Goal: Task Accomplishment & Management: Complete application form

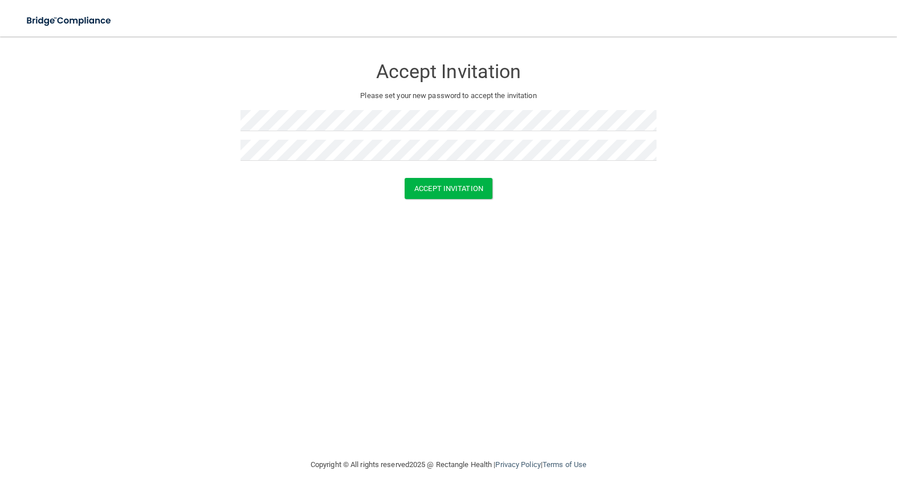
click at [646, 219] on div "Accept Invitation Please set your new password to accept the invitation Accept …" at bounding box center [448, 247] width 851 height 398
click at [473, 192] on button "Accept Invitation" at bounding box center [449, 188] width 88 height 21
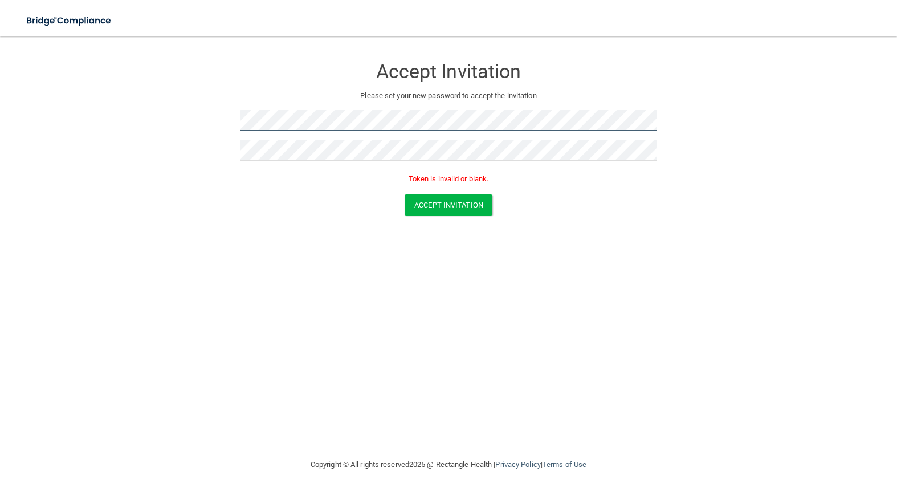
click at [193, 120] on form "Accept Invitation Please set your new password to accept the invitation Token i…" at bounding box center [448, 138] width 851 height 181
click at [191, 254] on div "Accept Invitation Please set your new password to accept the invitation Token i…" at bounding box center [448, 247] width 851 height 398
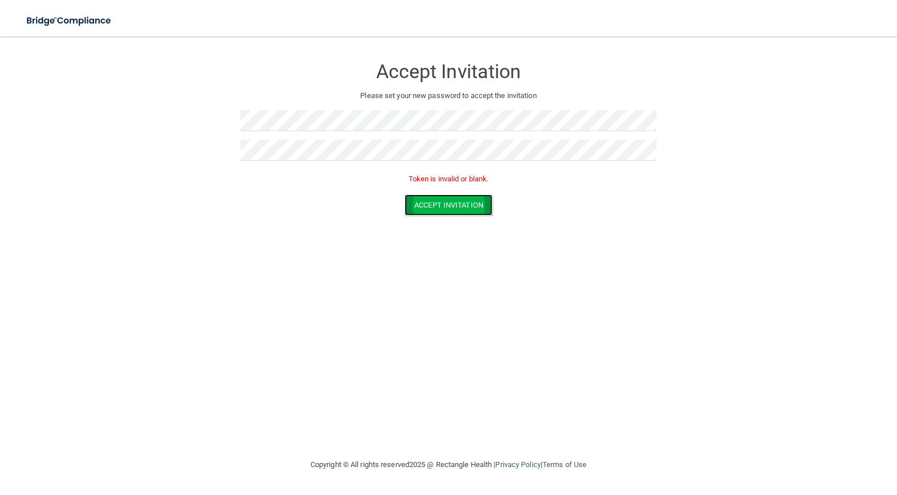
click at [431, 214] on button "Accept Invitation" at bounding box center [449, 204] width 88 height 21
click at [479, 242] on div "Accept Invitation Please set your new password to accept the invitation Accept …" at bounding box center [448, 247] width 851 height 398
click at [454, 189] on button "Accept Invitation" at bounding box center [449, 188] width 88 height 21
